Goal: Navigation & Orientation: Find specific page/section

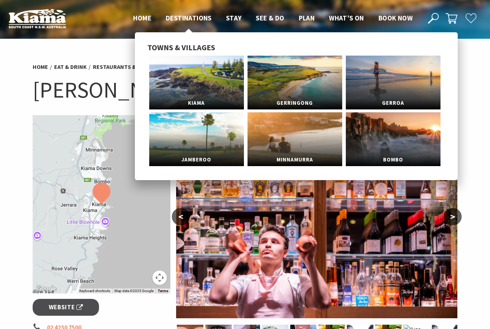
click at [186, 14] on span "Destinations" at bounding box center [189, 18] width 46 height 9
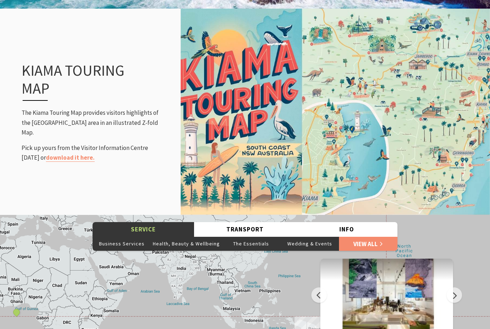
scroll to position [814, 0]
click at [61, 162] on link "download it here." at bounding box center [70, 158] width 49 height 8
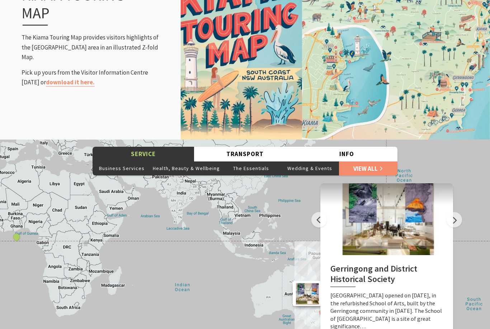
scroll to position [889, 0]
click at [55, 86] on link "download it here." at bounding box center [70, 82] width 49 height 8
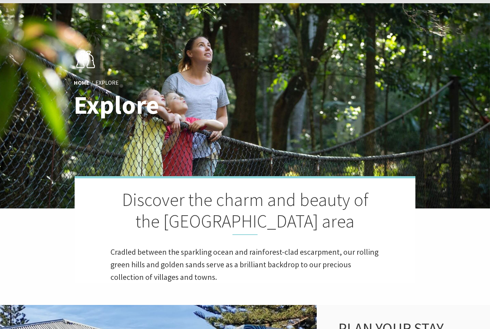
scroll to position [0, 0]
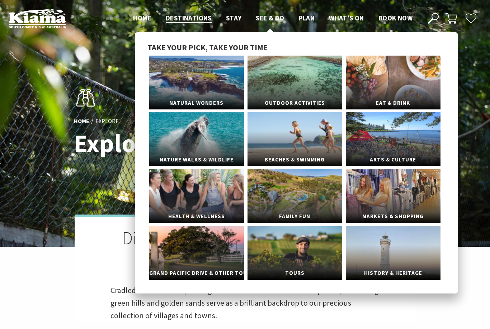
click at [269, 19] on span "See & Do" at bounding box center [270, 18] width 28 height 9
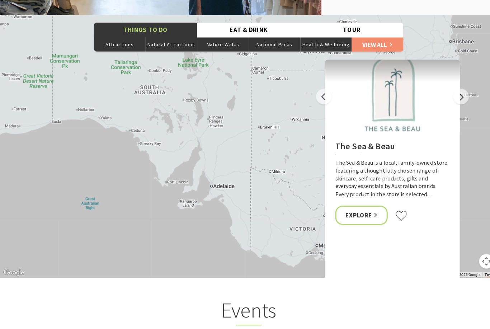
scroll to position [1418, 0]
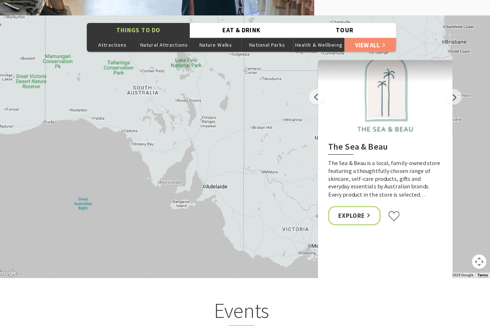
click at [472, 265] on button "Map camera controls" at bounding box center [479, 258] width 14 height 14
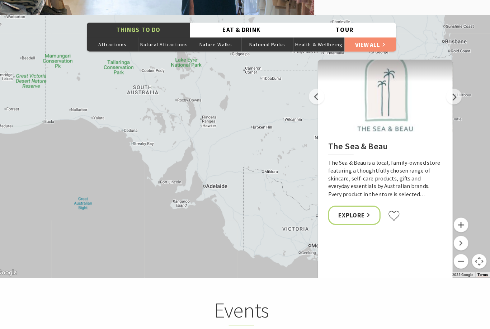
click at [454, 229] on button "Zoom in" at bounding box center [461, 222] width 14 height 14
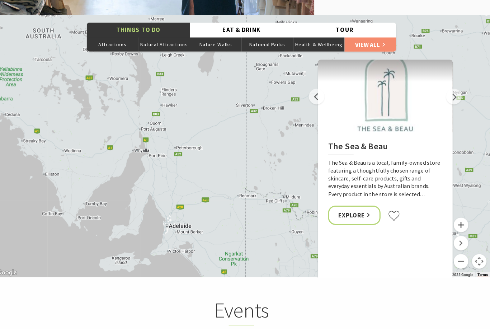
click at [455, 229] on button "Zoom in" at bounding box center [461, 222] width 14 height 14
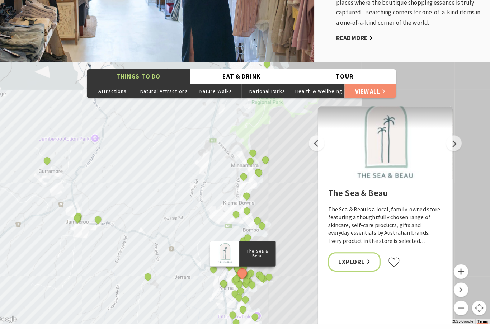
scroll to position [1373, 0]
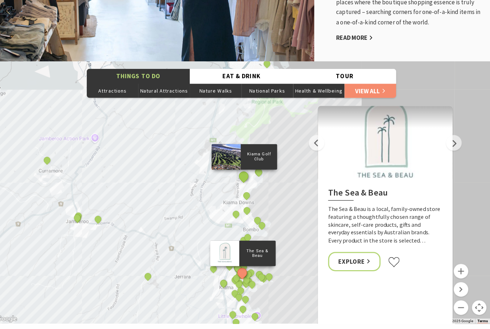
click at [241, 180] on button "See detail about Kiama Golf Club" at bounding box center [247, 173] width 13 height 13
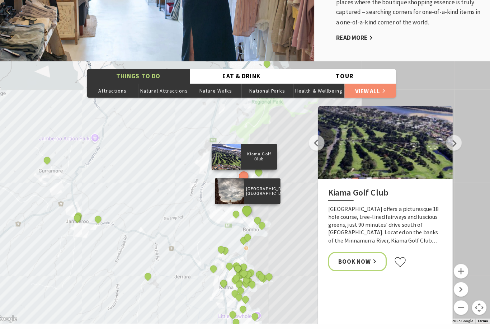
click at [244, 214] on button "See detail about Cathedral Rocks, Kiama Downs" at bounding box center [250, 207] width 13 height 13
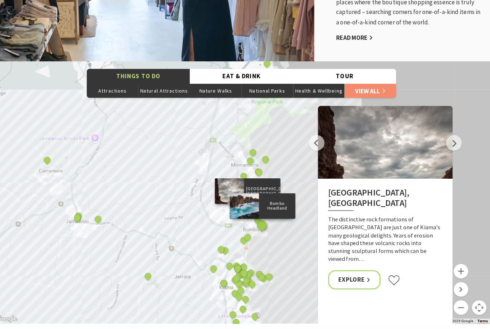
click at [259, 229] on button "See detail about Bombo Headland" at bounding box center [265, 222] width 13 height 13
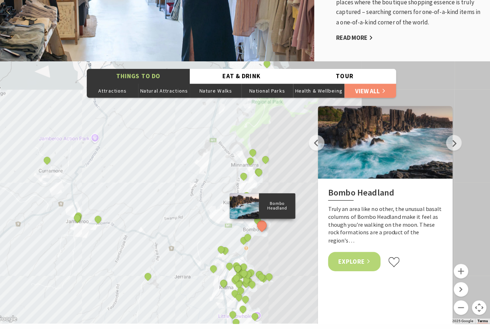
click at [345, 263] on link "Explore" at bounding box center [356, 257] width 52 height 19
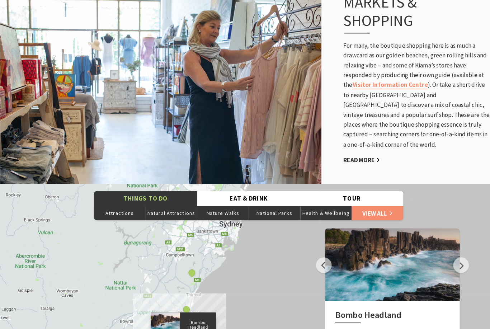
scroll to position [1249, 0]
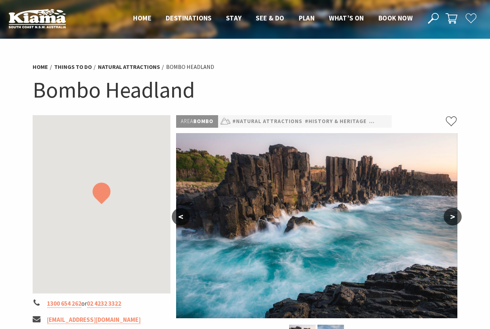
scroll to position [62, 0]
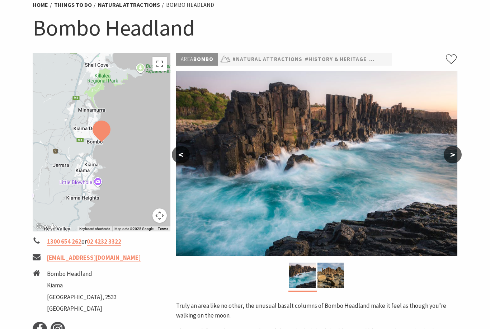
click at [456, 161] on button ">" at bounding box center [453, 154] width 18 height 17
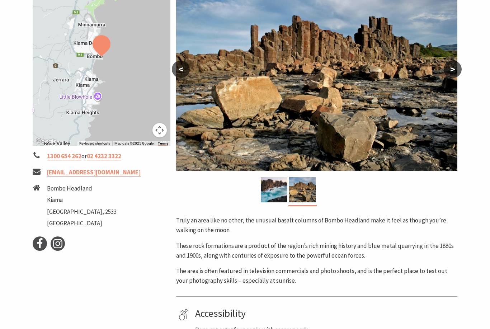
scroll to position [74, 0]
